Goal: Task Accomplishment & Management: Manage account settings

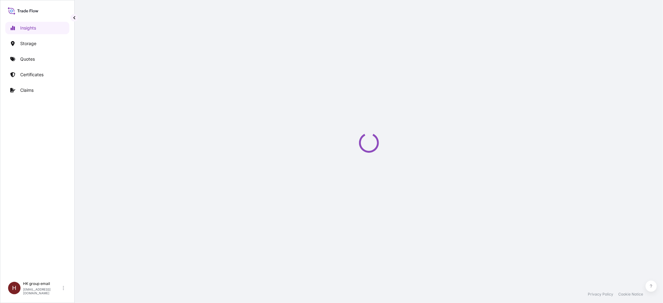
select select "2025"
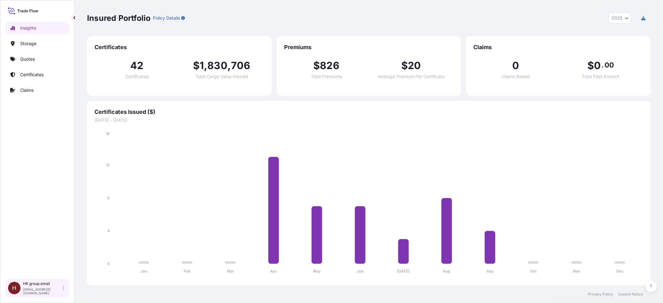
click at [32, 227] on p "hk.sea@bdpint.com" at bounding box center [42, 290] width 39 height 7
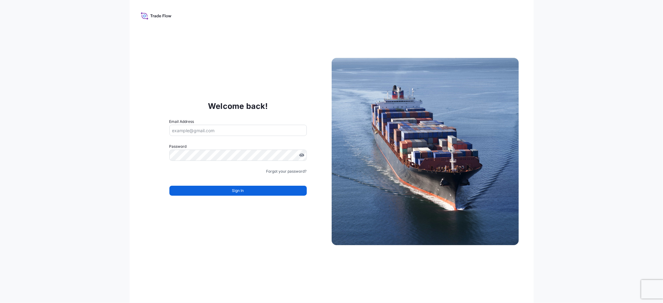
click at [208, 133] on input "Email Address" at bounding box center [237, 130] width 137 height 11
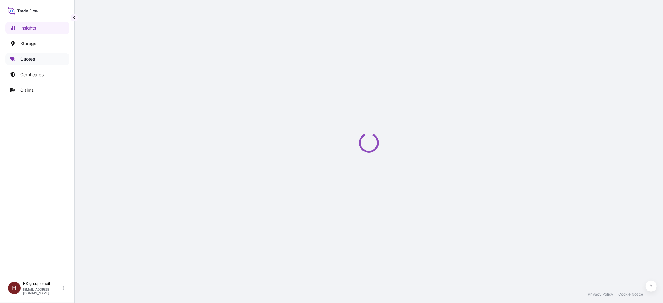
select select "2025"
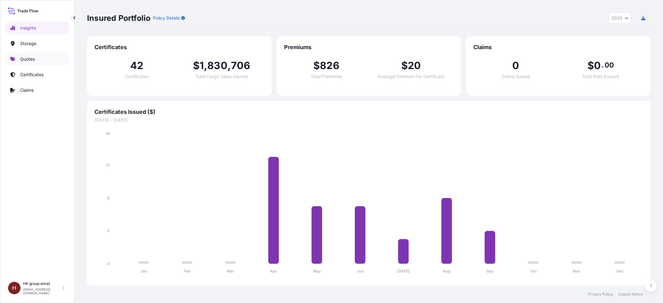
click at [36, 60] on link "Quotes" at bounding box center [37, 59] width 64 height 12
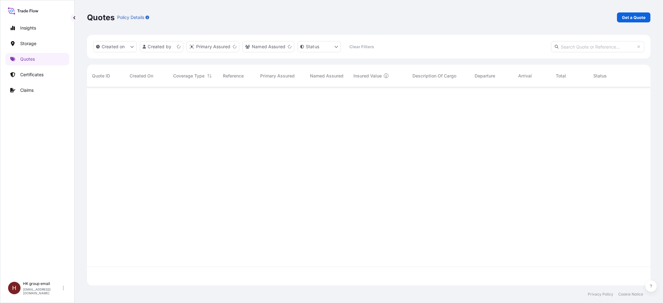
scroll to position [195, 557]
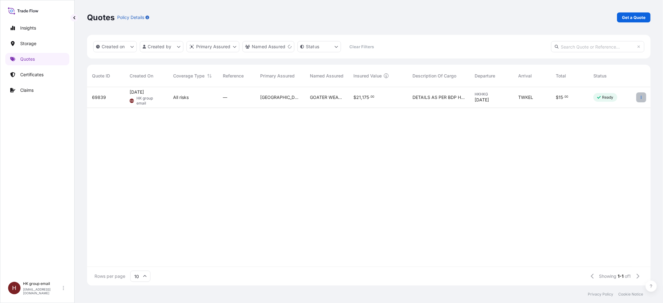
click at [643, 97] on button "button" at bounding box center [641, 97] width 10 height 10
click at [625, 99] on link "Edit quote" at bounding box center [613, 99] width 48 height 10
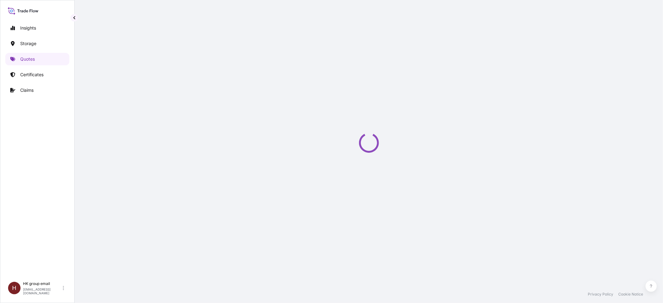
select select "Water"
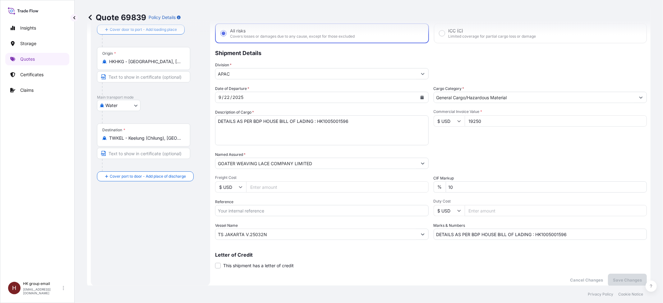
scroll to position [83, 0]
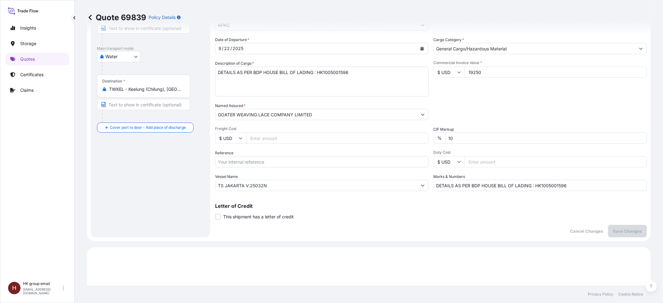
click at [275, 186] on input "TS JAKARTA V.25032N" at bounding box center [316, 185] width 202 height 11
drag, startPoint x: 244, startPoint y: 184, endPoint x: 225, endPoint y: 183, distance: 18.3
click at [225, 183] on input "TS JAKARTA V.25032N" at bounding box center [316, 185] width 202 height 11
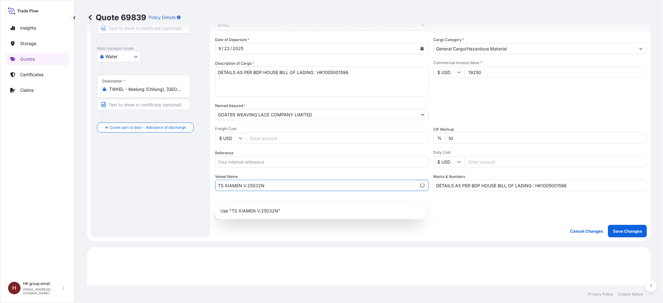
scroll to position [41, 0]
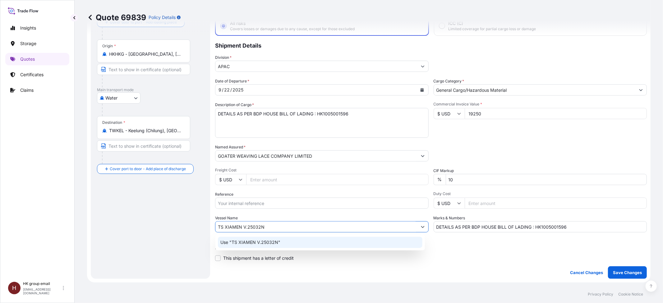
drag, startPoint x: 254, startPoint y: 226, endPoint x: 260, endPoint y: 226, distance: 5.6
click at [260, 226] on input "TS XIAMEN V.25032N" at bounding box center [316, 226] width 202 height 11
type input "TS XIAMEN V.25015N"
click at [457, 249] on p "Letter of Credit" at bounding box center [431, 247] width 432 height 5
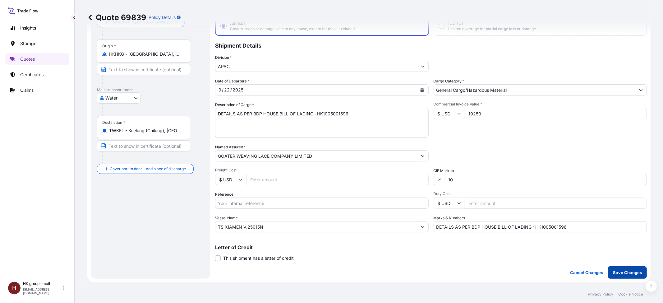
click at [633, 268] on button "Save Changes" at bounding box center [627, 272] width 39 height 12
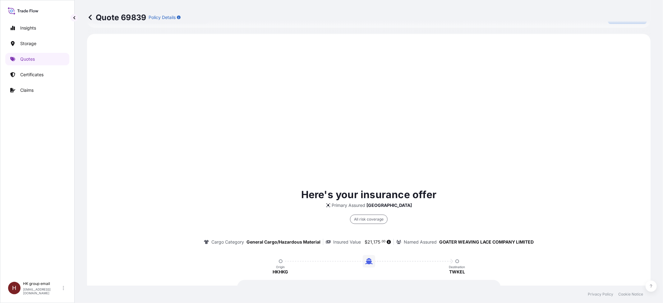
scroll to position [298, 0]
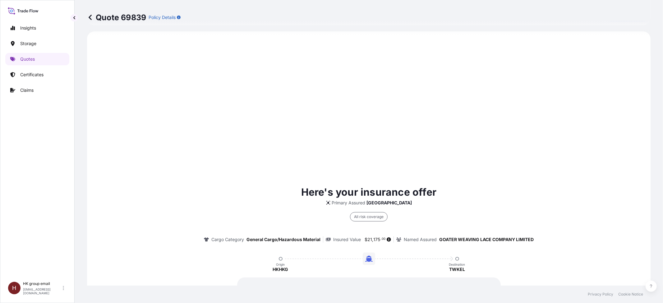
select select "Water"
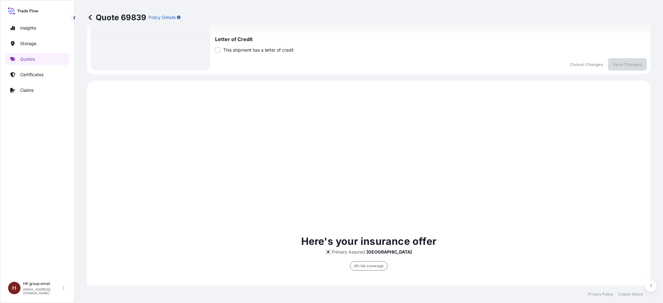
scroll to position [174, 0]
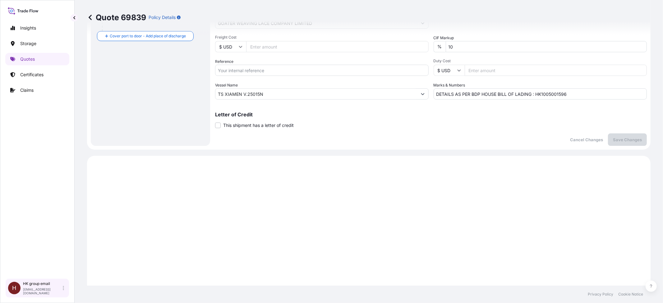
click at [45, 283] on p "HK group email" at bounding box center [42, 283] width 39 height 5
